Goal: Information Seeking & Learning: Learn about a topic

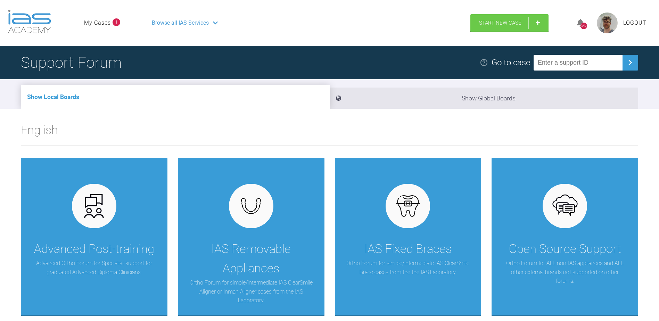
click at [89, 20] on link "My Cases" at bounding box center [97, 22] width 27 height 9
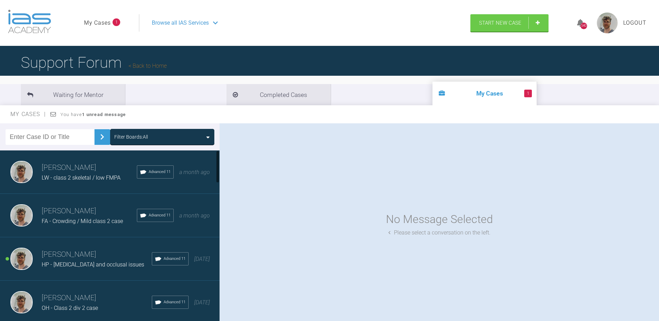
click at [84, 263] on span "HP - [MEDICAL_DATA] and occlusal issues" at bounding box center [93, 264] width 102 height 7
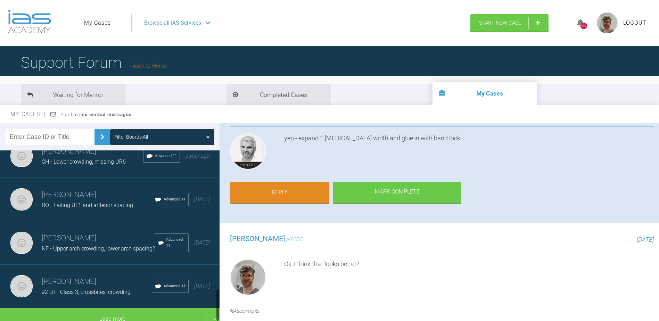
scroll to position [743, 0]
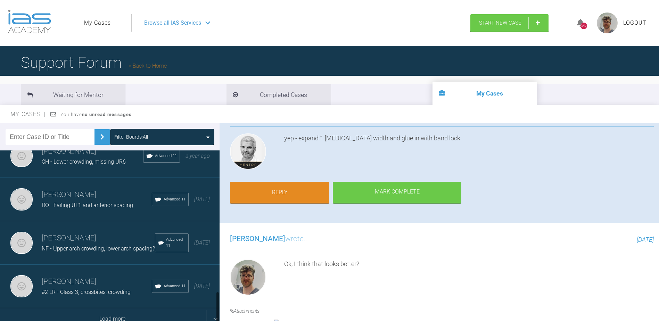
click at [163, 312] on div "Load more" at bounding box center [112, 319] width 225 height 22
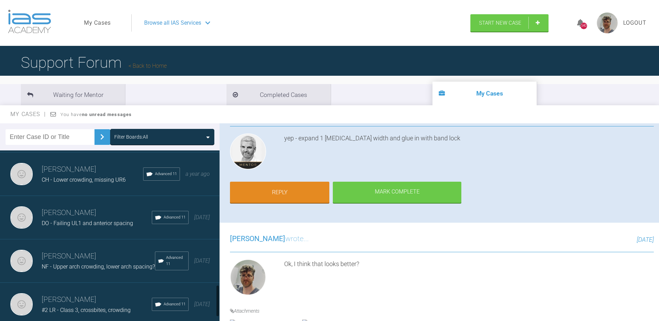
scroll to position [729, 0]
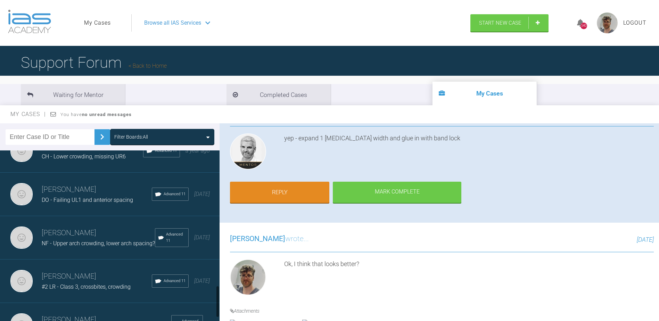
click at [116, 247] on span "NF - Upper arch crowding, lower arch spacing?" at bounding box center [98, 243] width 113 height 7
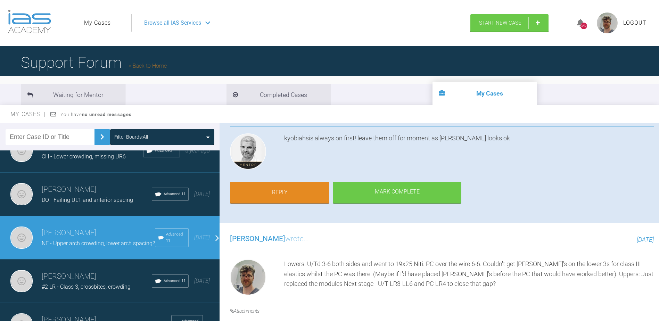
drag, startPoint x: 116, startPoint y: 249, endPoint x: 102, endPoint y: 247, distance: 14.0
click at [102, 247] on div "NF - Upper arch crowding, lower arch spacing?" at bounding box center [98, 243] width 113 height 9
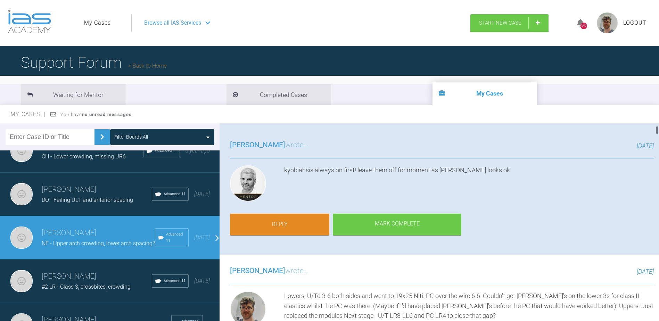
scroll to position [104, 0]
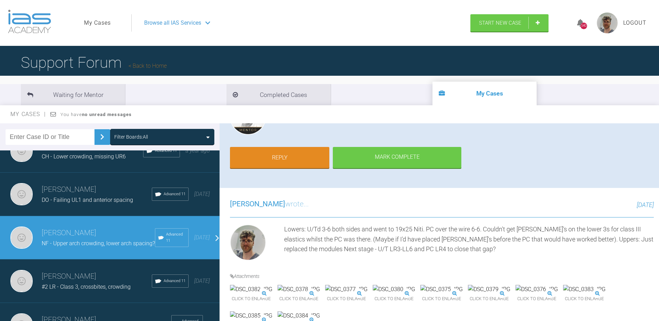
click at [320, 285] on img at bounding box center [299, 289] width 42 height 9
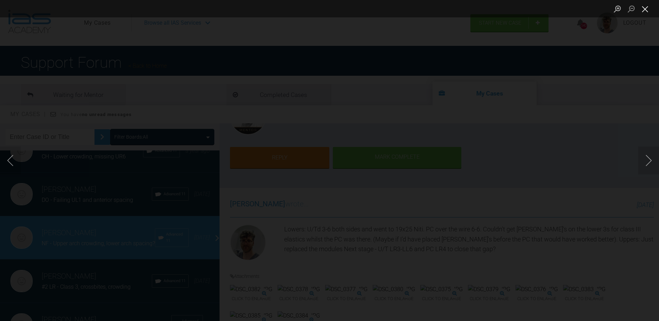
click at [324, 11] on button "Close lightbox" at bounding box center [645, 9] width 14 height 12
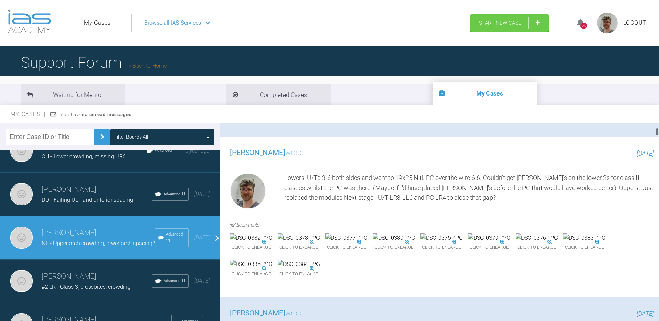
scroll to position [208, 0]
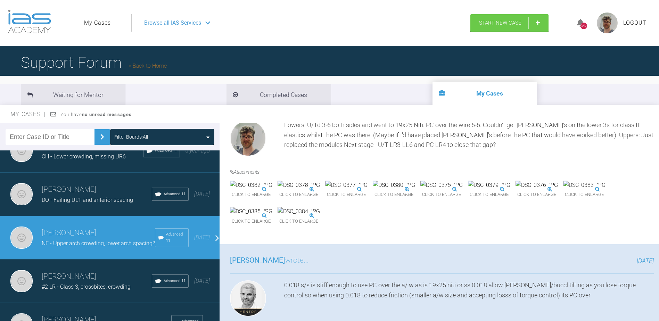
click at [320, 216] on img at bounding box center [299, 211] width 42 height 9
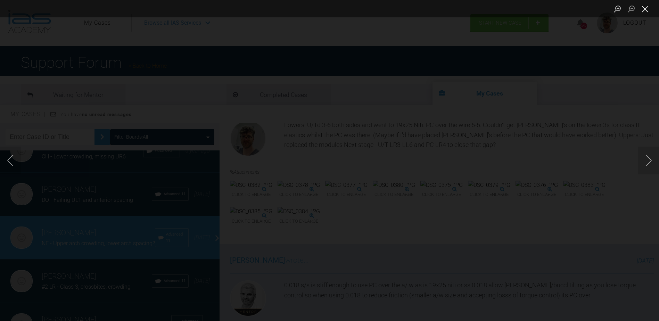
click at [324, 13] on button "Close lightbox" at bounding box center [645, 9] width 14 height 12
